Goal: Task Accomplishment & Management: Manage account settings

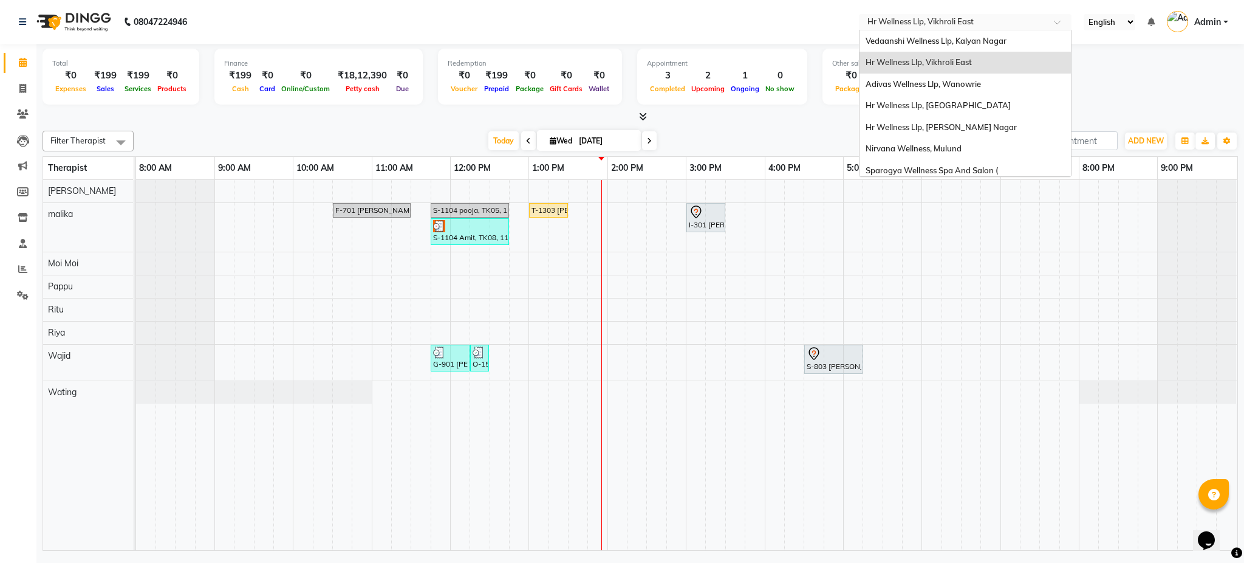
click at [982, 21] on input "text" at bounding box center [953, 23] width 176 height 12
click at [975, 33] on div "Vedaanshi Wellness Llp, Kalyan Nagar" at bounding box center [965, 41] width 211 height 22
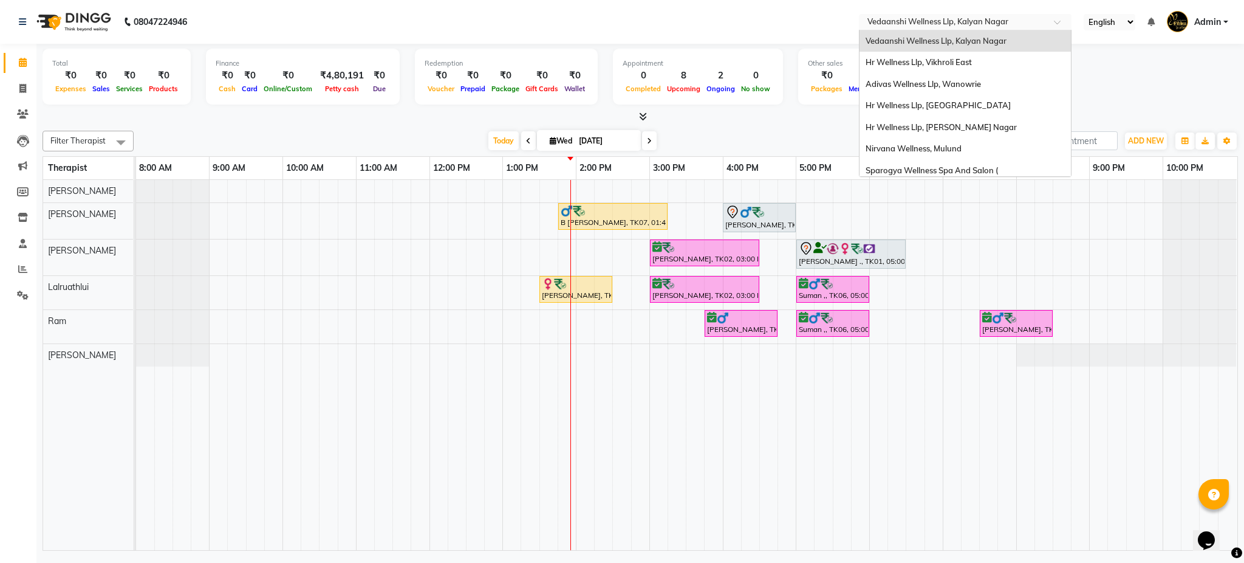
click at [1005, 18] on input "text" at bounding box center [953, 23] width 176 height 12
click at [974, 149] on div "Nirvana Wellness, Mulund" at bounding box center [965, 149] width 211 height 22
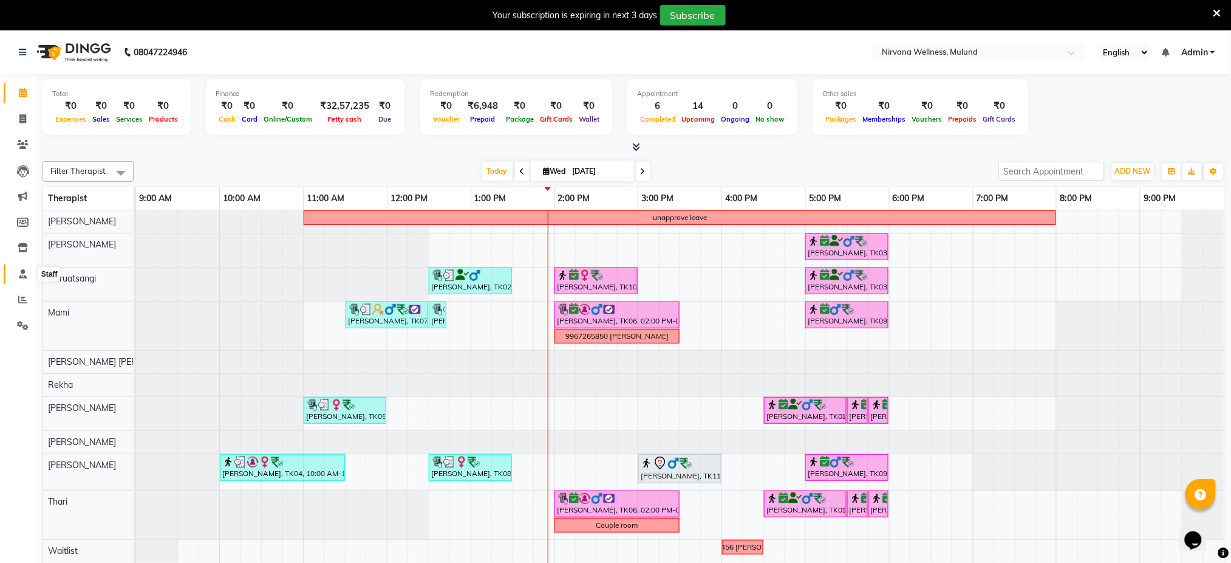
click at [21, 269] on icon at bounding box center [23, 273] width 8 height 9
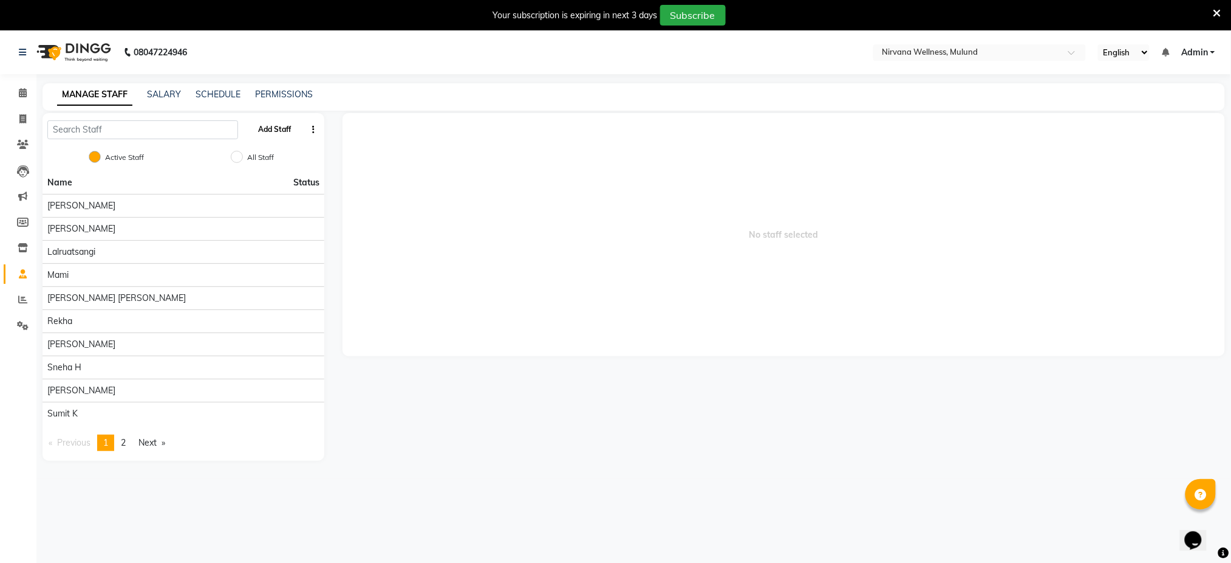
click at [268, 135] on button "Add Staff" at bounding box center [274, 129] width 43 height 21
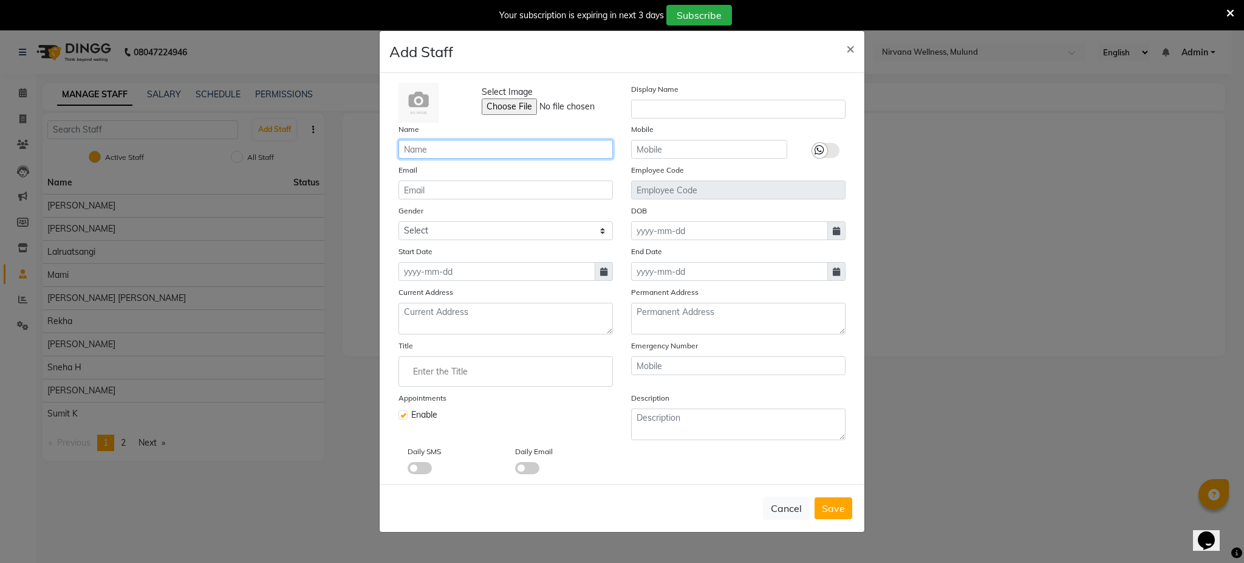
click at [453, 146] on input "text" at bounding box center [505, 149] width 214 height 19
type input "h"
type input "Shivangi"
click at [690, 145] on input "text" at bounding box center [709, 149] width 156 height 19
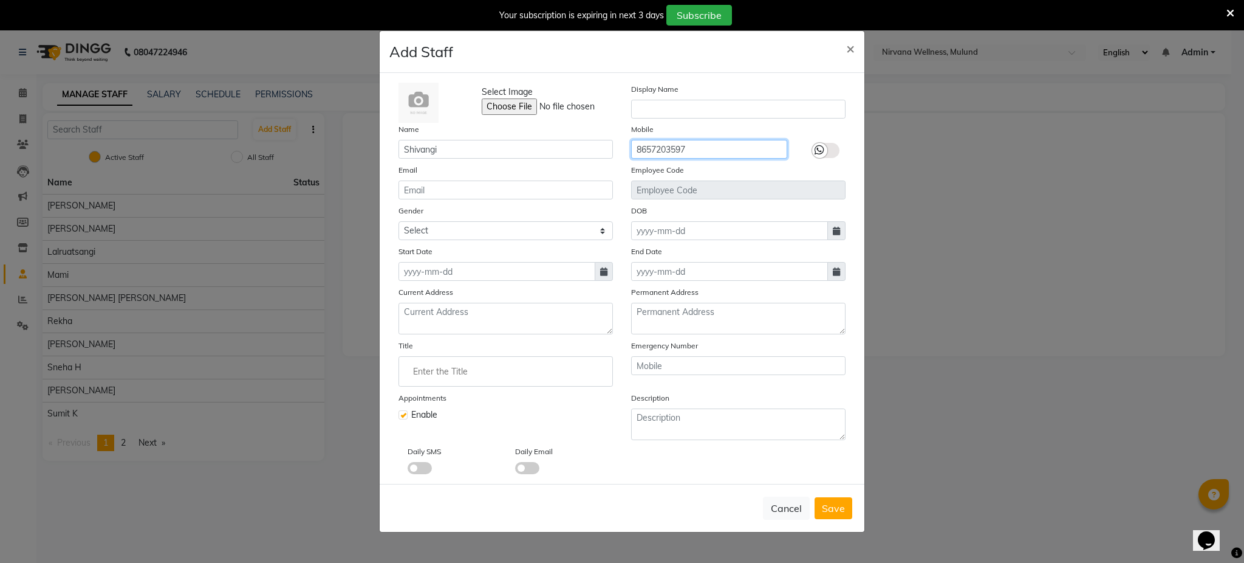
type input "8657203597"
click at [564, 231] on select "Select [DEMOGRAPHIC_DATA] [DEMOGRAPHIC_DATA] Other Prefer Not To Say" at bounding box center [505, 230] width 214 height 19
select select "[DEMOGRAPHIC_DATA]"
click at [398, 221] on select "Select [DEMOGRAPHIC_DATA] [DEMOGRAPHIC_DATA] Other Prefer Not To Say" at bounding box center [505, 230] width 214 height 19
click at [525, 275] on input at bounding box center [496, 271] width 197 height 19
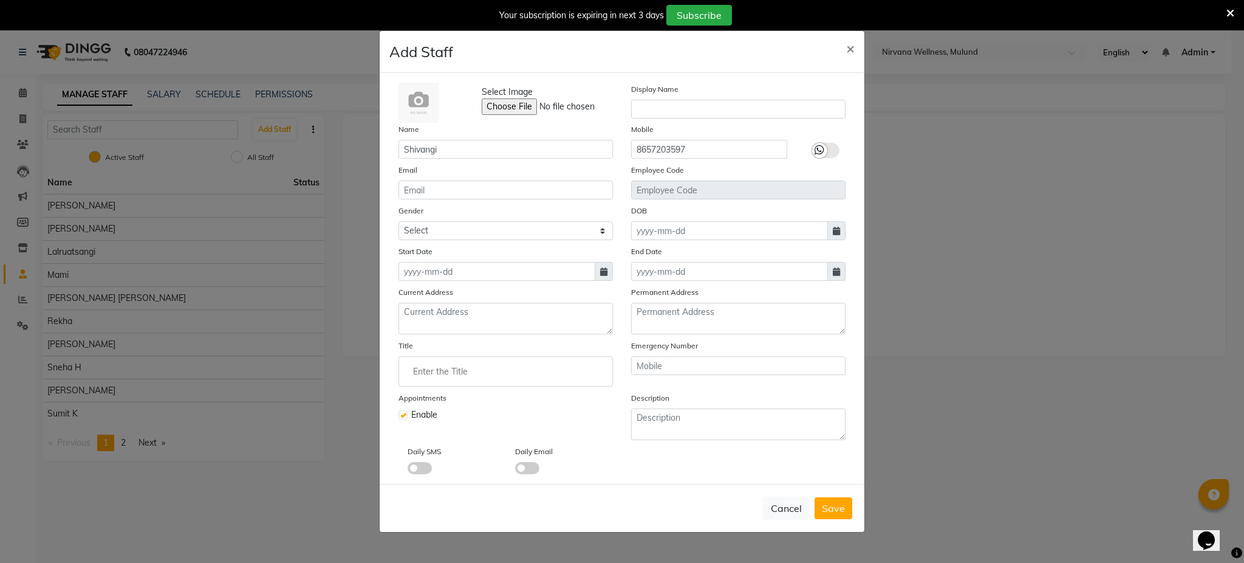
select select "9"
select select "2025"
click at [415, 329] on div "1" at bounding box center [411, 333] width 19 height 19
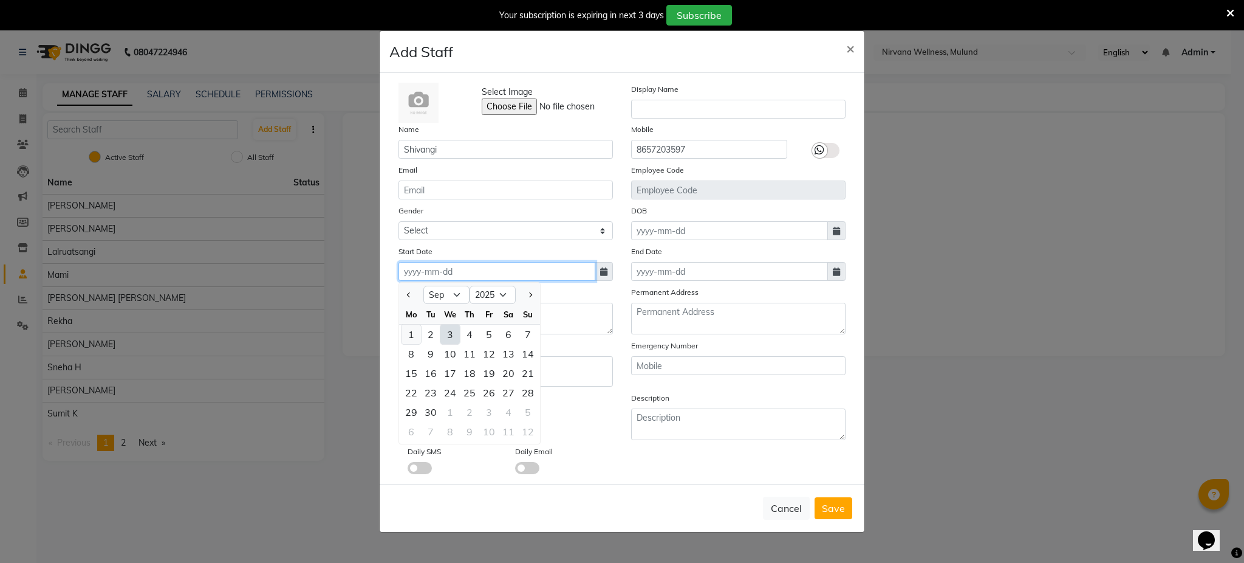
type input "01-09-2025"
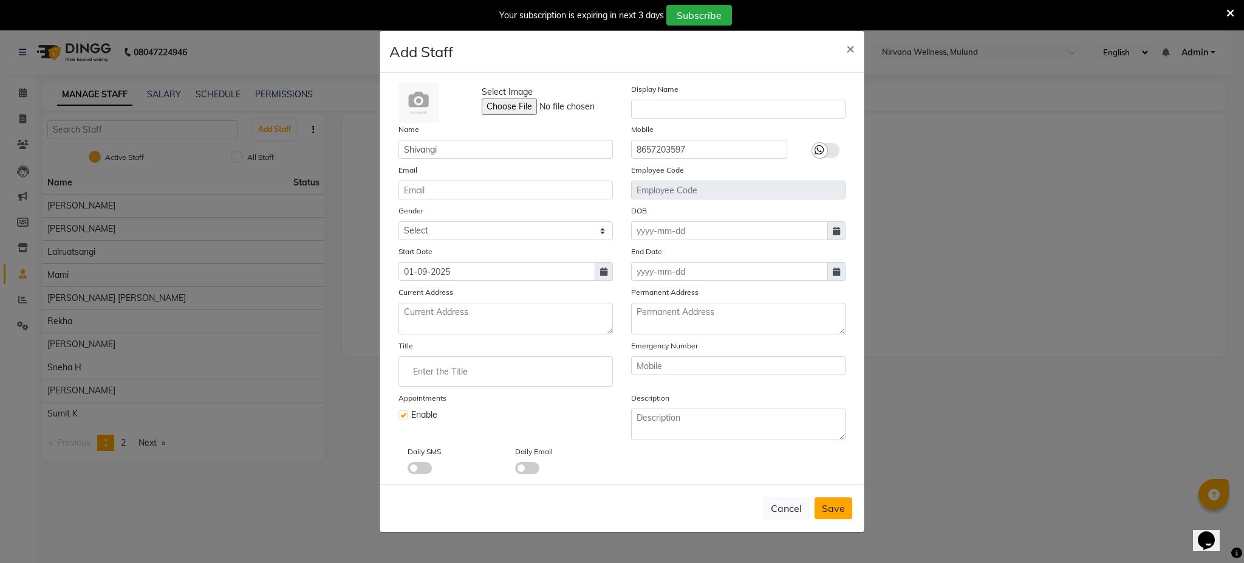
click at [830, 505] on span "Save" at bounding box center [833, 508] width 23 height 12
select select
checkbox input "false"
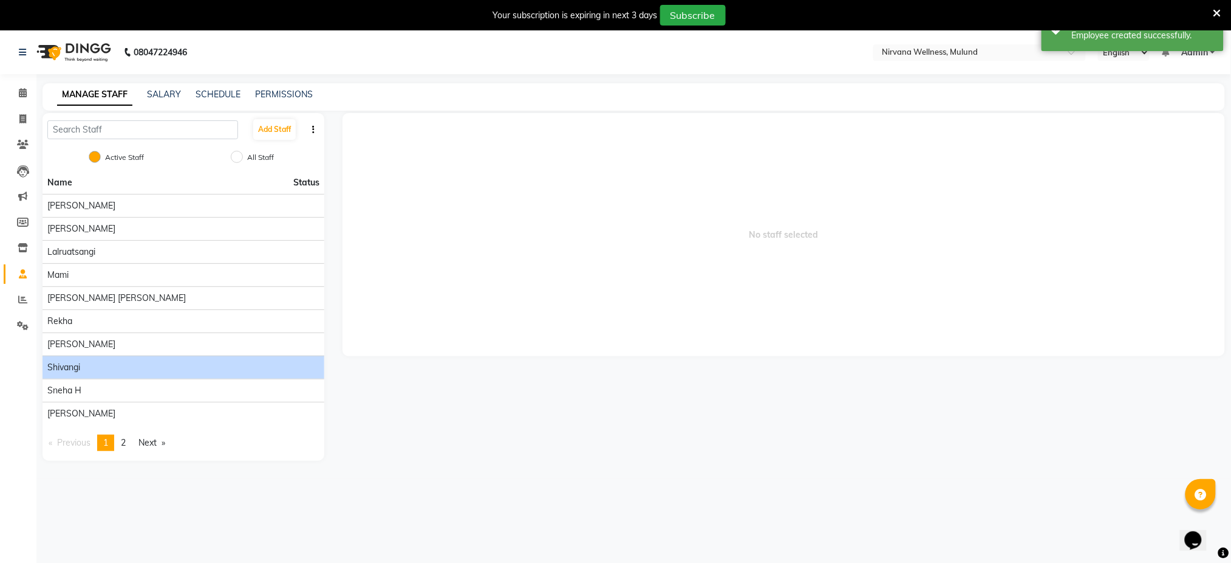
click at [87, 371] on div "Shivangi" at bounding box center [183, 367] width 272 height 13
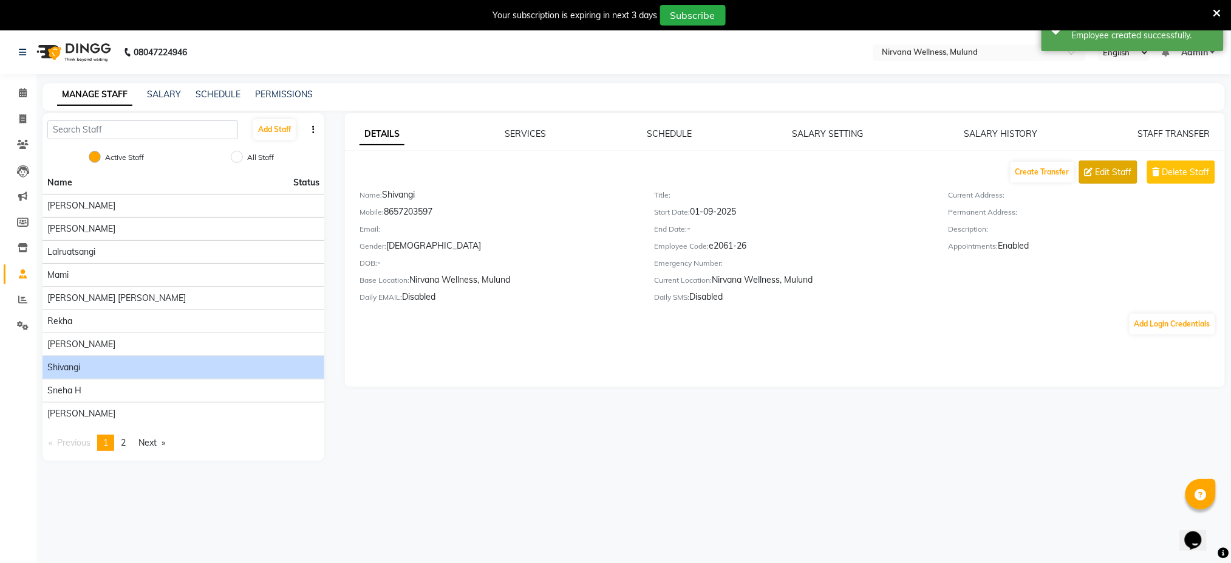
click at [1117, 174] on span "Edit Staff" at bounding box center [1114, 172] width 36 height 13
select select "[DEMOGRAPHIC_DATA]"
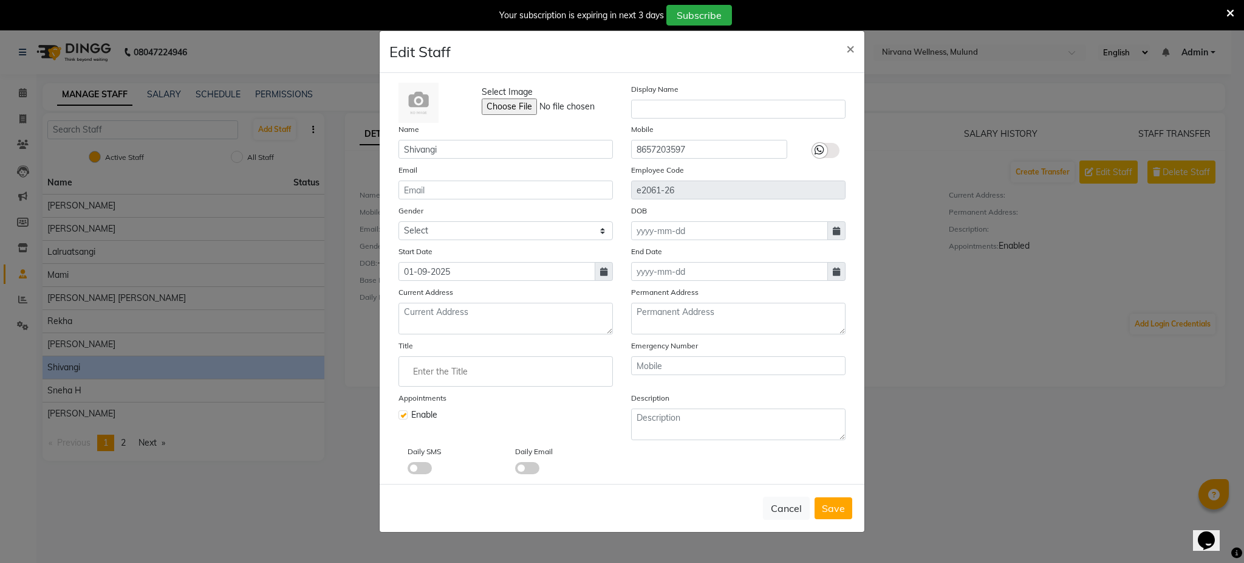
click at [401, 417] on label at bounding box center [402, 414] width 9 height 9
click at [401, 417] on input "checkbox" at bounding box center [402, 413] width 8 height 8
checkbox input "false"
click at [836, 508] on span "Save" at bounding box center [833, 508] width 23 height 12
select select
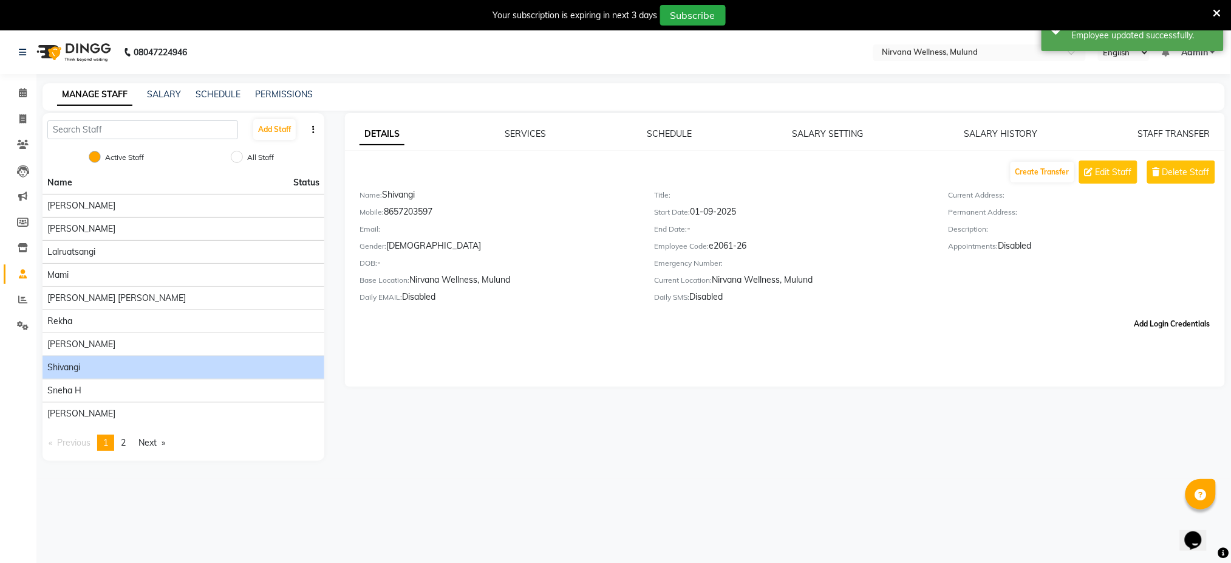
click at [1151, 333] on button "Add Login Credentials" at bounding box center [1173, 323] width 86 height 21
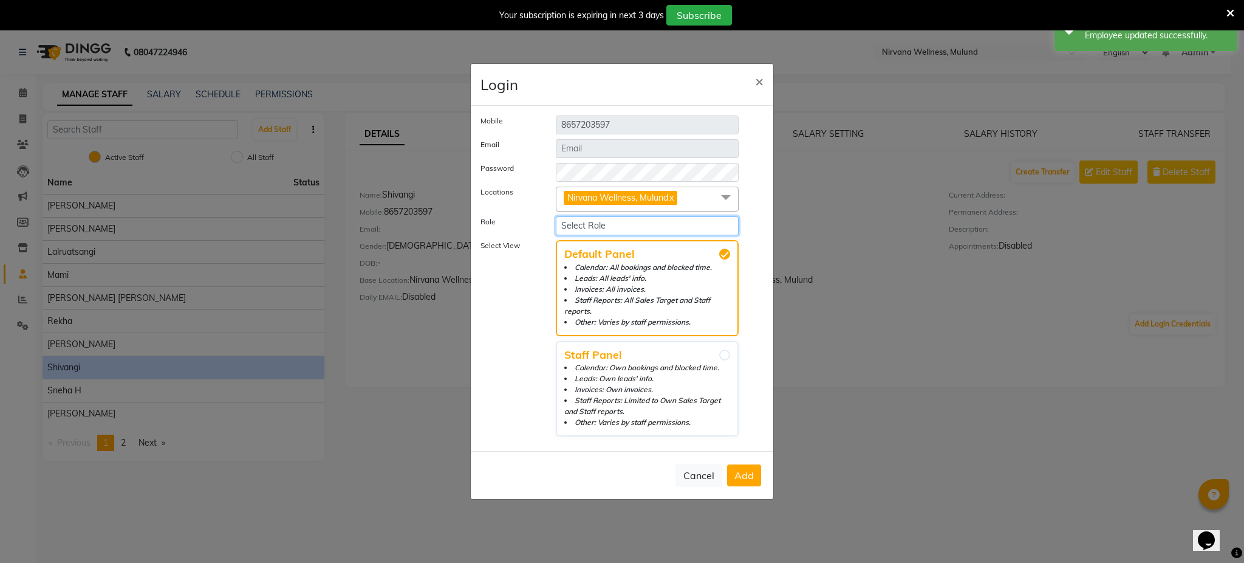
click at [633, 228] on select "Select Role Manager [PERSON_NAME]" at bounding box center [647, 225] width 183 height 19
select select "174"
click at [556, 217] on select "Select Role Manager [PERSON_NAME]" at bounding box center [647, 225] width 183 height 19
click at [735, 465] on button "Add" at bounding box center [744, 475] width 34 height 22
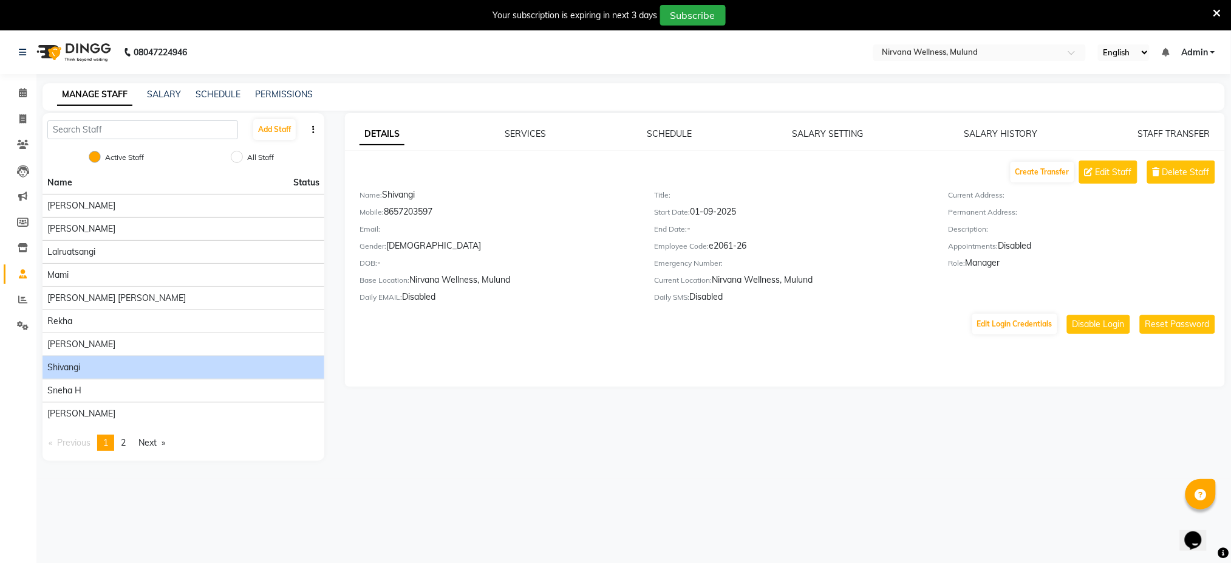
click at [1196, 52] on span "Admin" at bounding box center [1194, 52] width 27 height 13
click at [1168, 110] on link "Sign out" at bounding box center [1153, 113] width 111 height 19
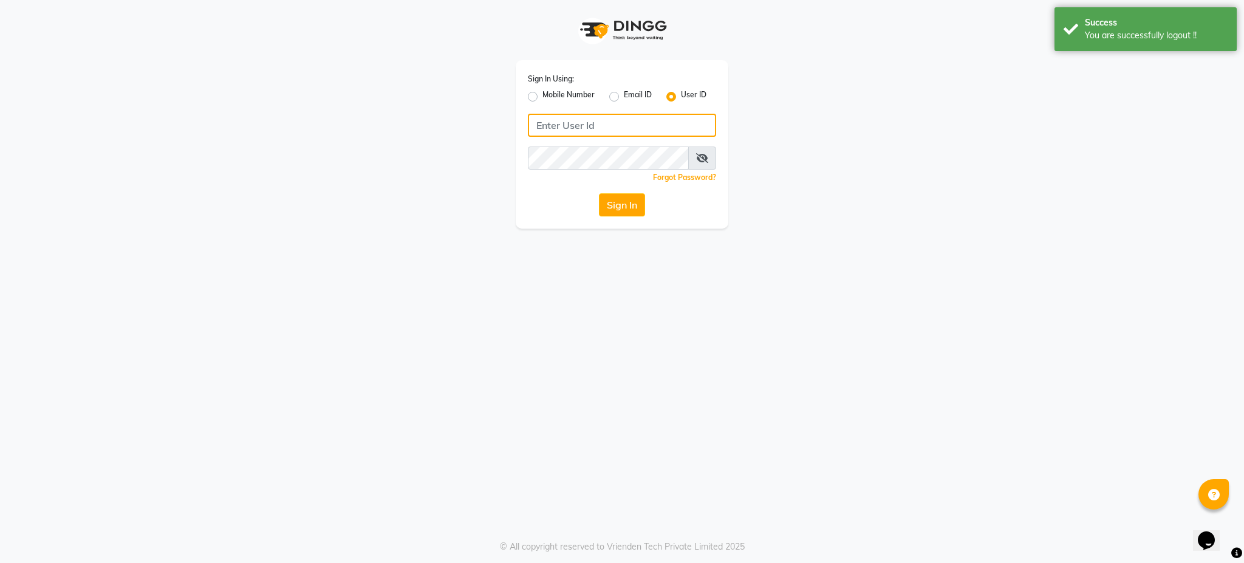
click at [591, 125] on input "Username" at bounding box center [622, 125] width 188 height 23
click at [542, 97] on label "Mobile Number" at bounding box center [568, 96] width 52 height 15
click at [542, 97] on input "Mobile Number" at bounding box center [546, 93] width 8 height 8
radio input "true"
radio input "false"
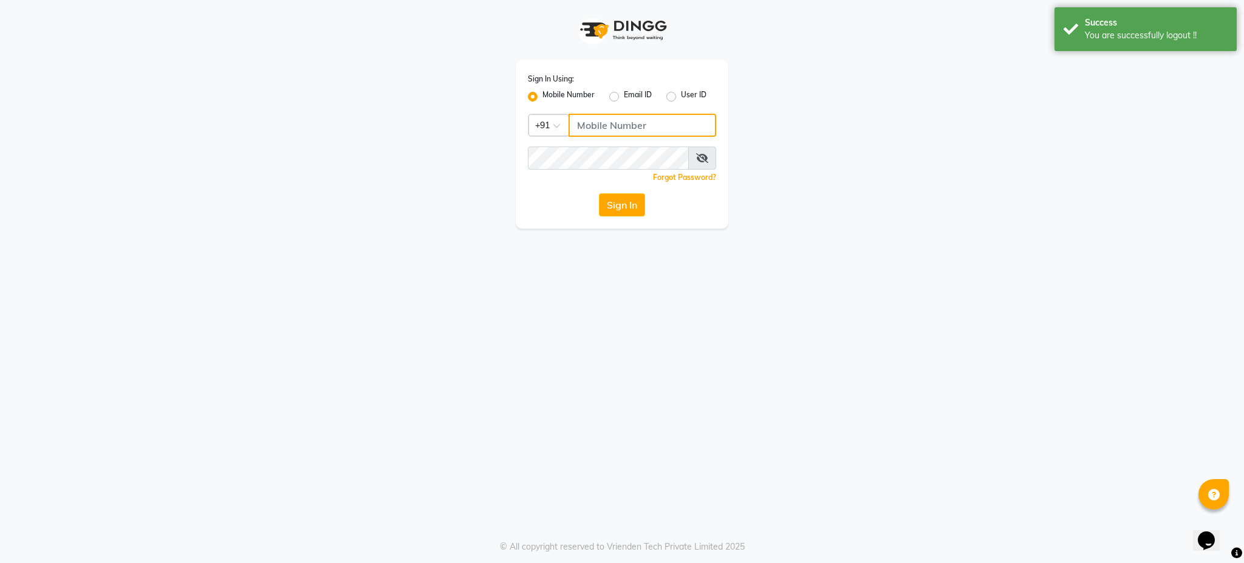
click at [587, 123] on input "Username" at bounding box center [643, 125] width 148 height 23
type input "9768255484"
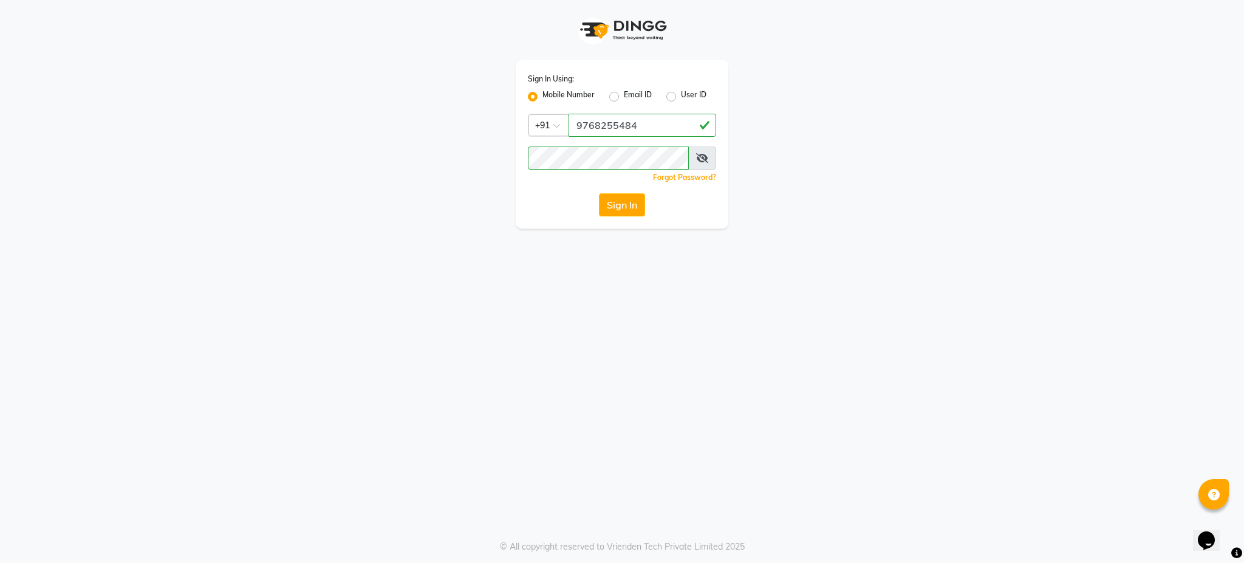
click at [595, 320] on div "Sign In Using: Mobile Number Email ID User ID Country Code × [PHONE_NUMBER] Rem…" at bounding box center [622, 281] width 1244 height 563
click at [611, 203] on button "Sign In" at bounding box center [622, 204] width 46 height 23
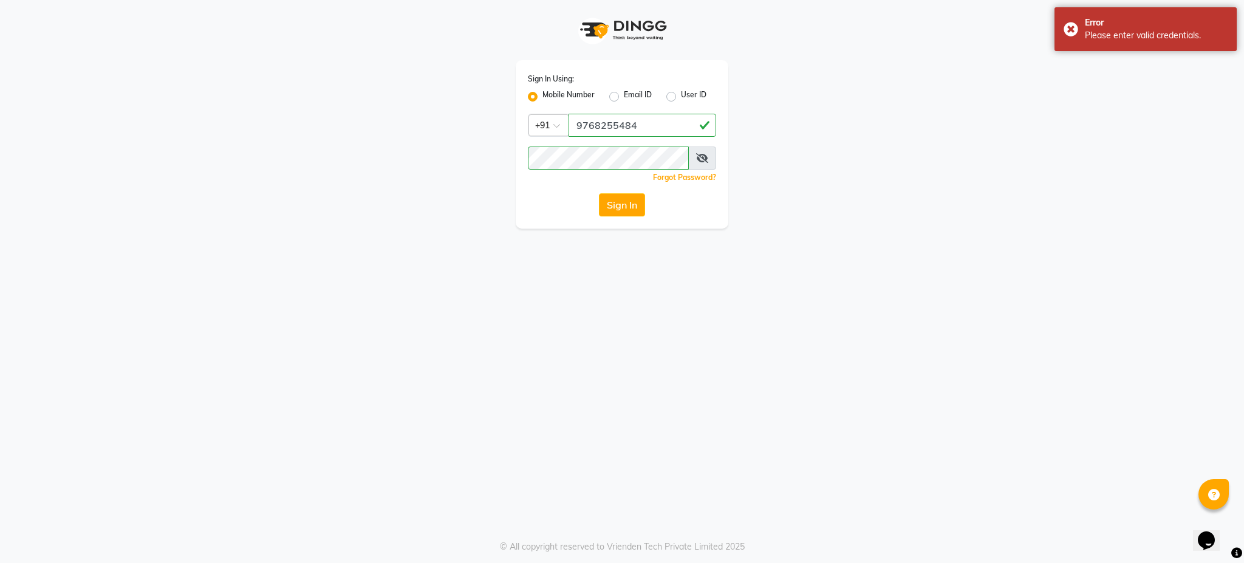
click at [607, 393] on div "Sign In Using: Mobile Number Email ID User ID Country Code × [PHONE_NUMBER] Rem…" at bounding box center [622, 281] width 1244 height 563
click at [620, 210] on button "Sign In" at bounding box center [622, 204] width 46 height 23
